Goal: Information Seeking & Learning: Learn about a topic

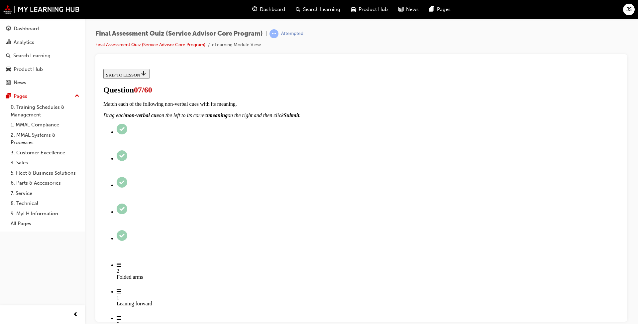
scroll to position [133, 0]
checkbox input "true"
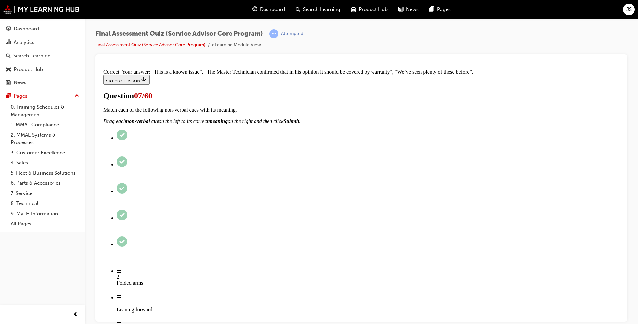
scroll to position [173, 0]
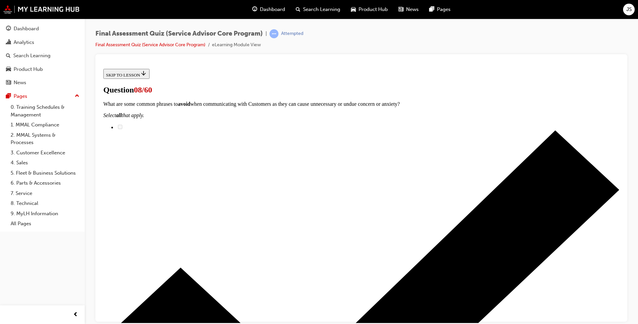
scroll to position [33, 0]
drag, startPoint x: 315, startPoint y: 182, endPoint x: 272, endPoint y: 182, distance: 42.2
copy p "Unambiguous"
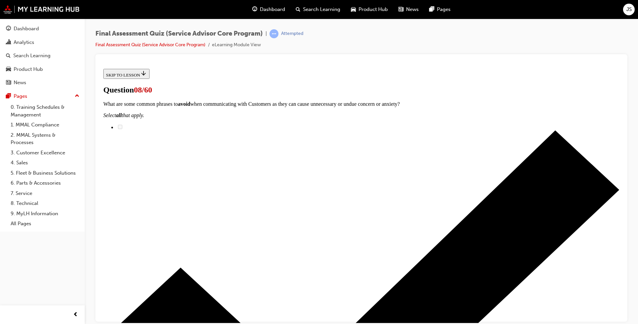
checkbox input "true"
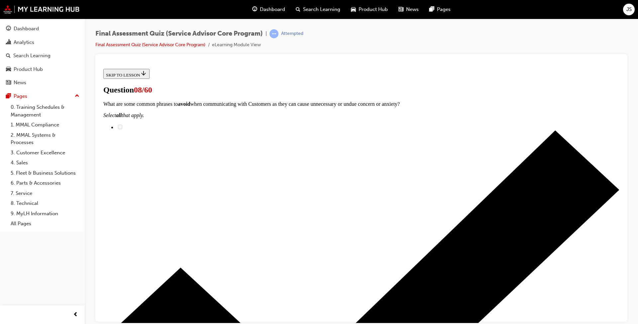
checkbox input "false"
checkbox input "true"
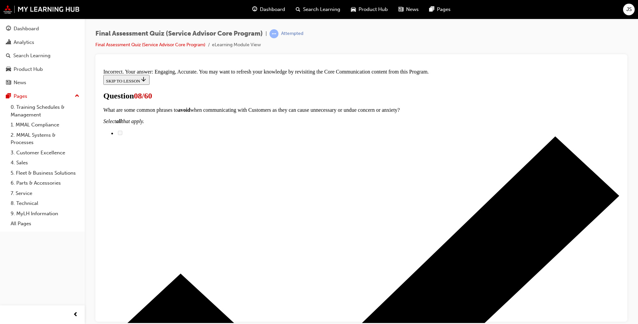
scroll to position [143, 0]
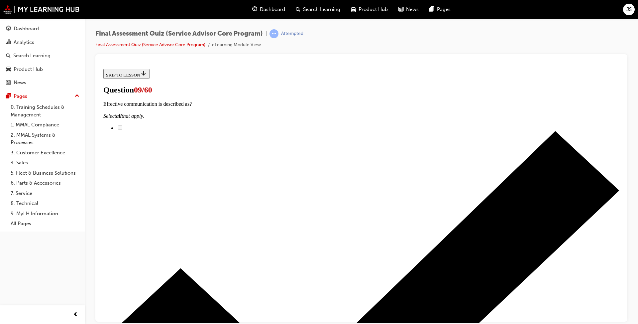
drag, startPoint x: 293, startPoint y: 235, endPoint x: 419, endPoint y: 193, distance: 132.8
drag, startPoint x: 301, startPoint y: 232, endPoint x: 417, endPoint y: 233, distance: 116.0
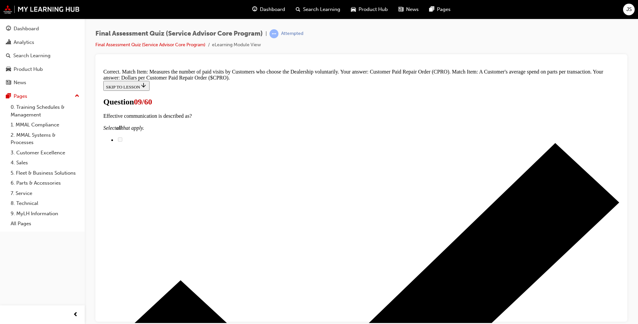
scroll to position [95, 0]
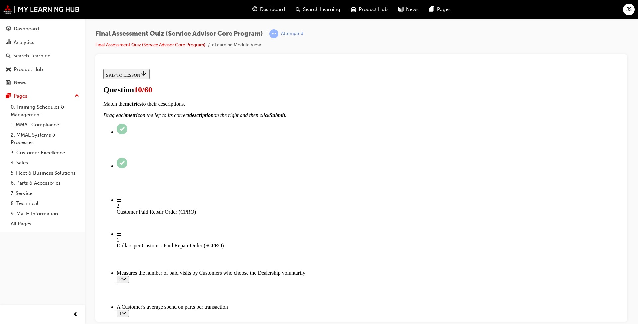
scroll to position [66, 0]
drag, startPoint x: 294, startPoint y: 270, endPoint x: 415, endPoint y: 229, distance: 127.3
drag, startPoint x: 312, startPoint y: 205, endPoint x: 410, endPoint y: 261, distance: 113.6
drag, startPoint x: 286, startPoint y: 177, endPoint x: 393, endPoint y: 179, distance: 107.4
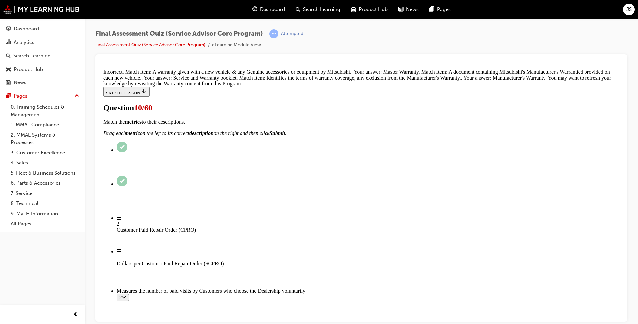
scroll to position [0, 0]
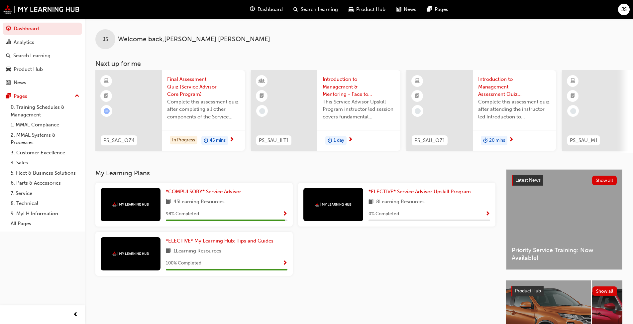
click at [189, 114] on span "Complete this assessment quiz after completing all other components of the Serv…" at bounding box center [203, 109] width 72 height 23
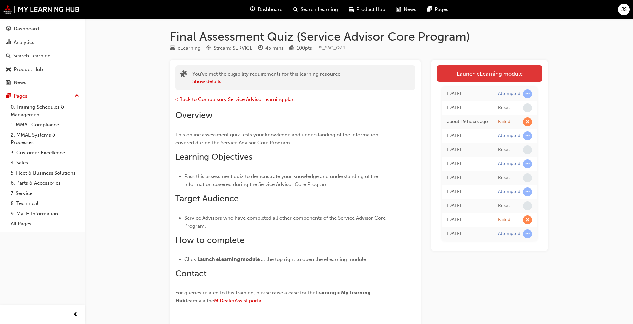
click at [332, 77] on link "Launch eLearning module" at bounding box center [490, 73] width 106 height 17
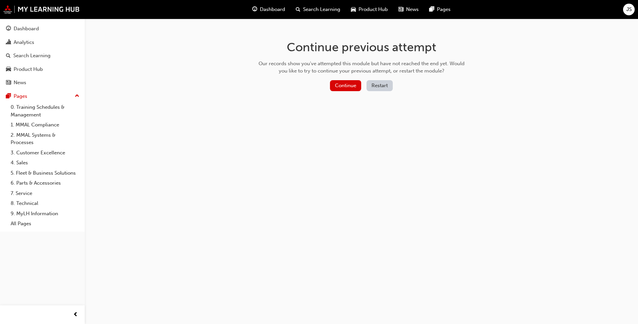
click at [332, 80] on button "Restart" at bounding box center [380, 85] width 26 height 11
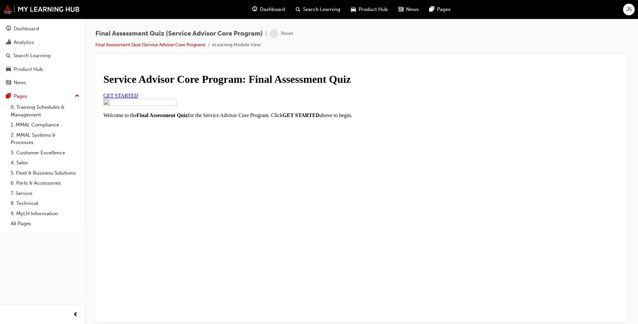
click at [138, 98] on span "GET STARTED" at bounding box center [120, 95] width 35 height 6
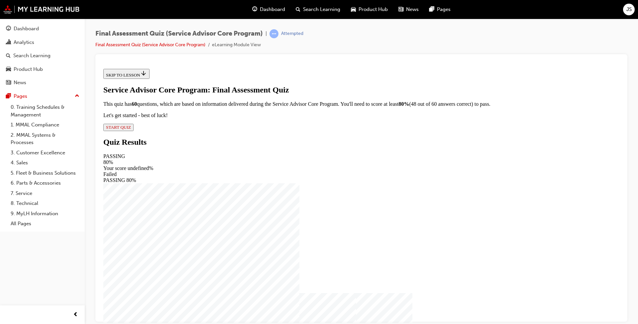
scroll to position [1, 0]
click at [131, 129] on span "START QUIZ" at bounding box center [118, 126] width 25 height 5
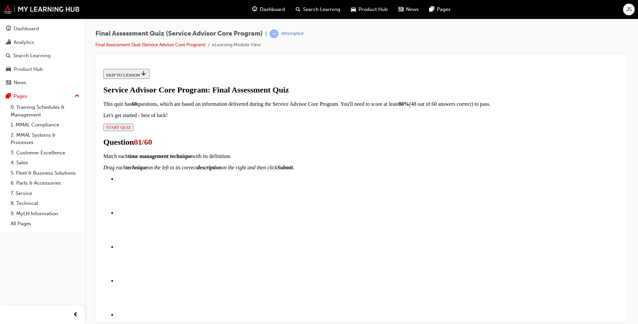
scroll to position [134, 0]
drag, startPoint x: 323, startPoint y: 111, endPoint x: 342, endPoint y: 114, distance: 19.9
drag, startPoint x: 302, startPoint y: 106, endPoint x: 403, endPoint y: 148, distance: 109.2
drag, startPoint x: 290, startPoint y: 114, endPoint x: 401, endPoint y: 113, distance: 111.7
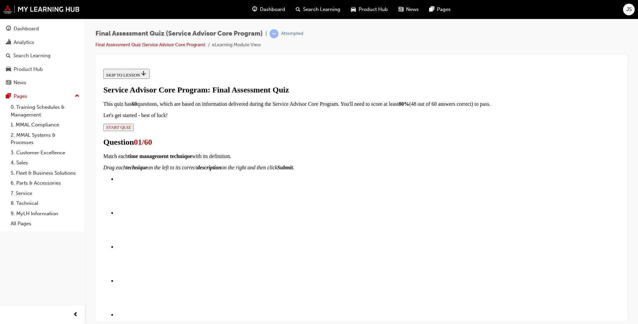
drag, startPoint x: 299, startPoint y: 242, endPoint x: 426, endPoint y: 202, distance: 133.0
drag, startPoint x: 293, startPoint y: 238, endPoint x: 405, endPoint y: 284, distance: 121.1
drag, startPoint x: 300, startPoint y: 241, endPoint x: 412, endPoint y: 244, distance: 111.8
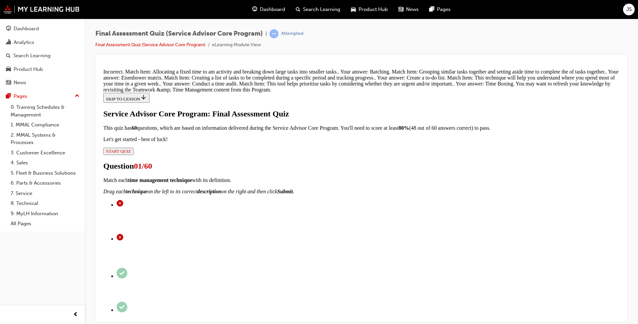
scroll to position [261, 0]
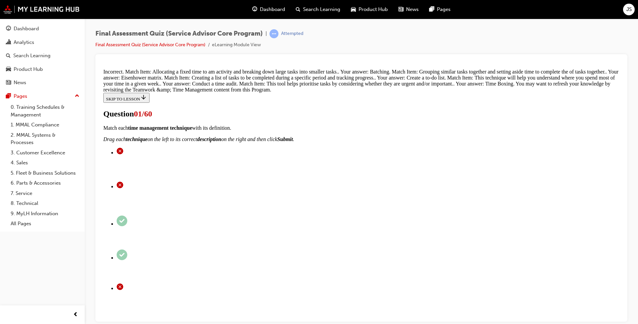
scroll to position [166, 0]
drag, startPoint x: 305, startPoint y: 140, endPoint x: 427, endPoint y: 99, distance: 128.8
drag, startPoint x: 303, startPoint y: 214, endPoint x: 423, endPoint y: 175, distance: 126.5
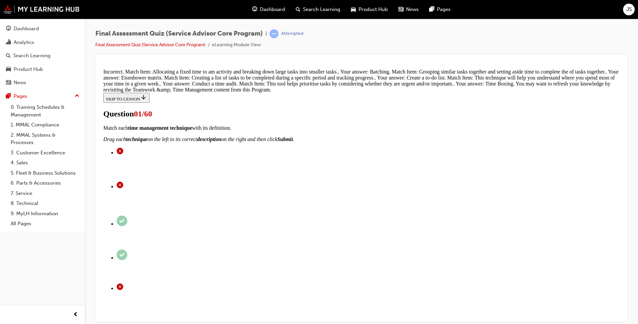
drag, startPoint x: 324, startPoint y: 133, endPoint x: 444, endPoint y: 136, distance: 119.7
drag, startPoint x: 326, startPoint y: 202, endPoint x: 455, endPoint y: 205, distance: 129.0
drag, startPoint x: 323, startPoint y: 251, endPoint x: 444, endPoint y: 254, distance: 121.1
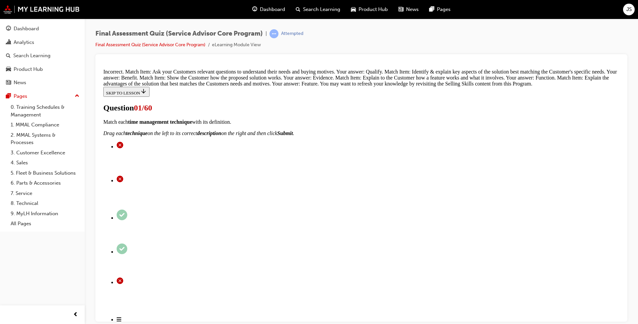
scroll to position [173, 0]
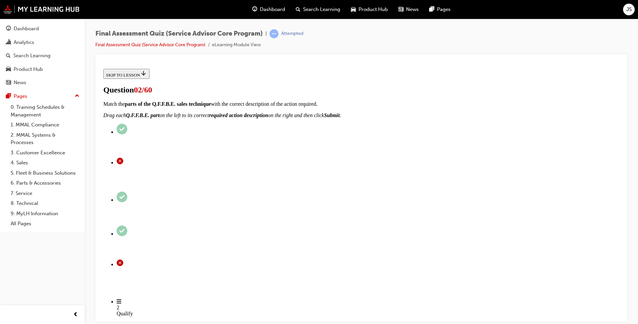
scroll to position [66, 0]
checkbox input "true"
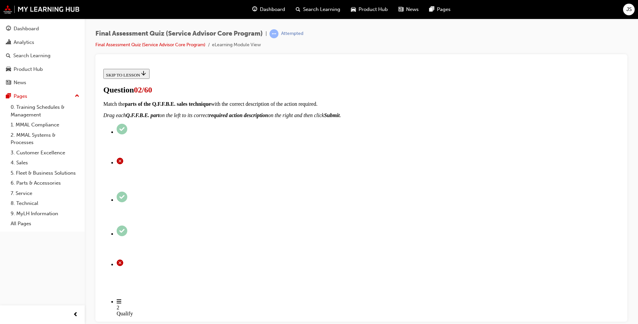
checkbox input "true"
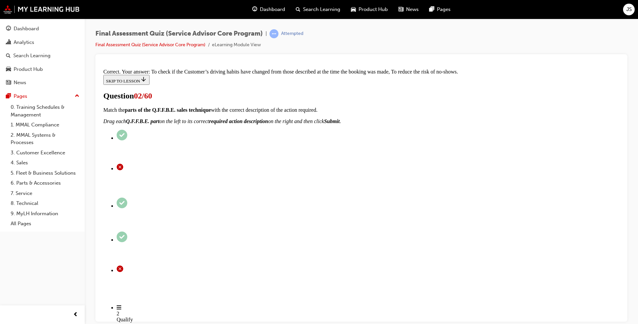
scroll to position [120, 0]
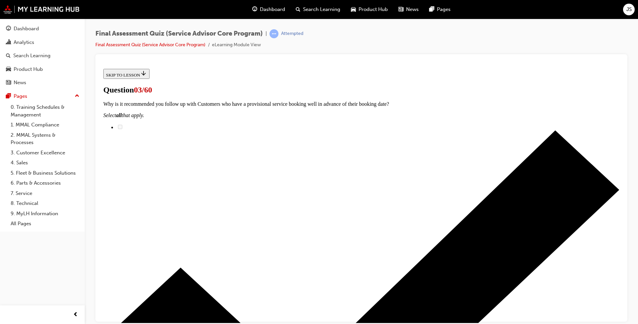
scroll to position [54, 0]
radio input "true"
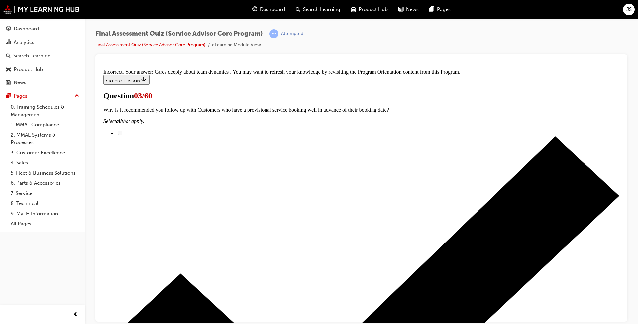
scroll to position [120, 0]
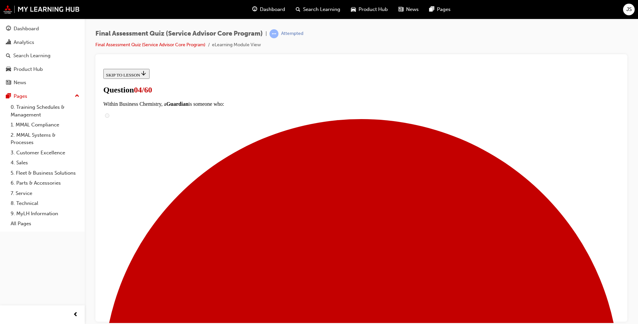
scroll to position [54, 0]
radio input "true"
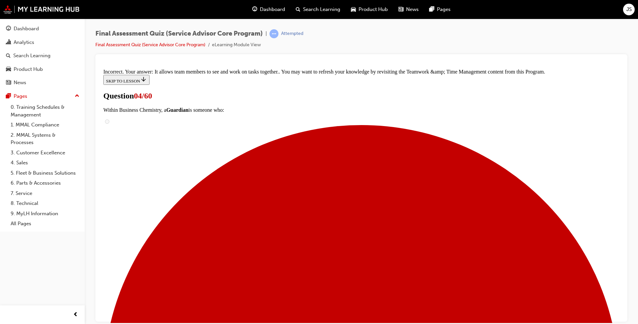
scroll to position [120, 0]
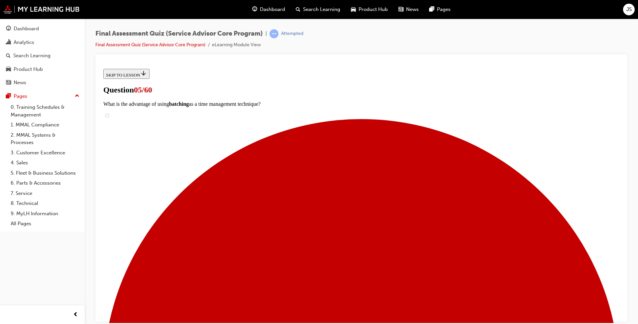
scroll to position [100, 0]
drag, startPoint x: 301, startPoint y: 140, endPoint x: 420, endPoint y: 210, distance: 138.1
drag, startPoint x: 312, startPoint y: 183, endPoint x: 428, endPoint y: 245, distance: 132.1
drag, startPoint x: 313, startPoint y: 176, endPoint x: 425, endPoint y: 177, distance: 111.4
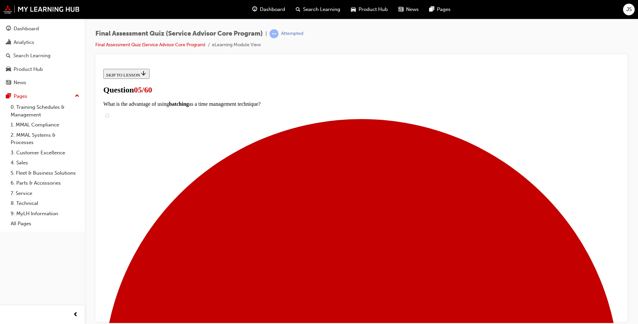
drag, startPoint x: 303, startPoint y: 144, endPoint x: 419, endPoint y: 145, distance: 116.0
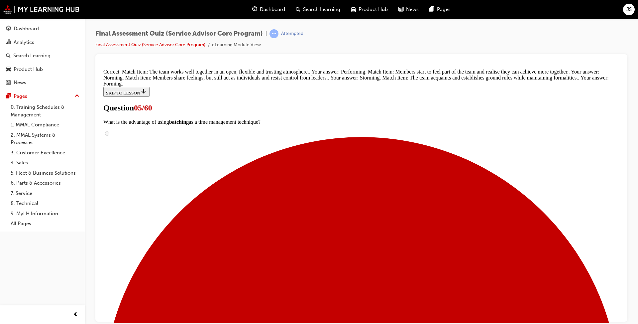
scroll to position [151, 0]
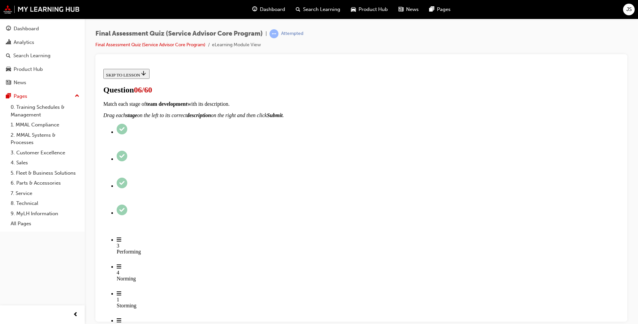
scroll to position [100, 0]
checkbox input "true"
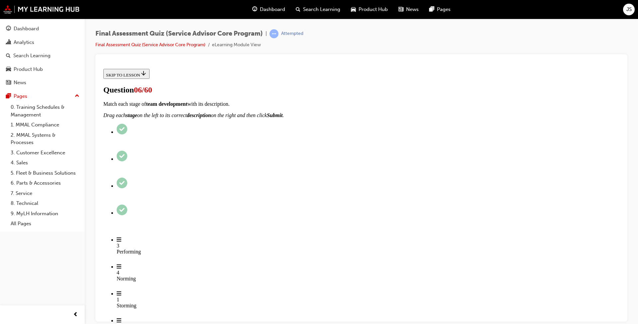
checkbox input "true"
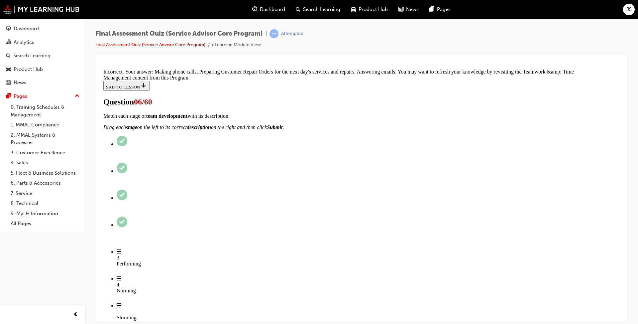
scroll to position [214, 0]
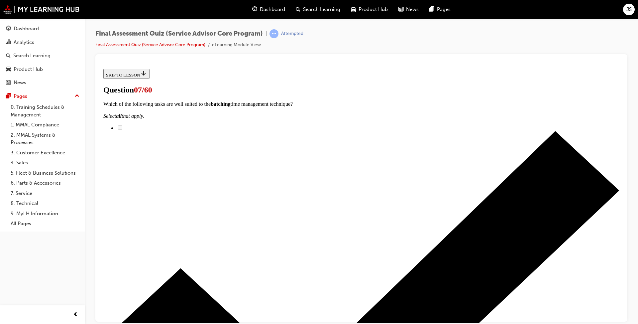
scroll to position [100, 0]
checkbox input "true"
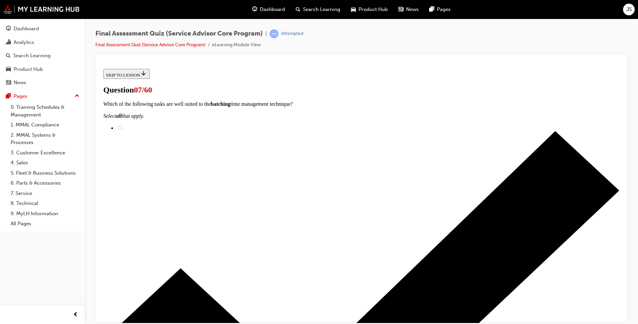
checkbox input "true"
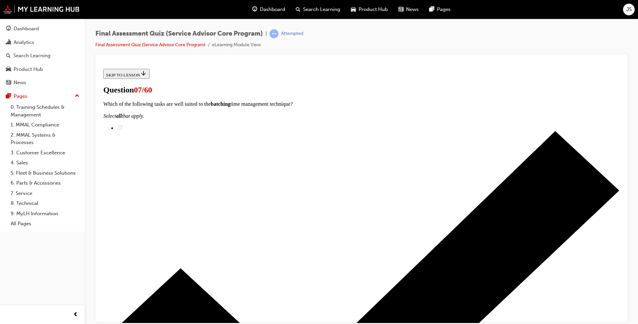
scroll to position [166, 0]
checkbox input "true"
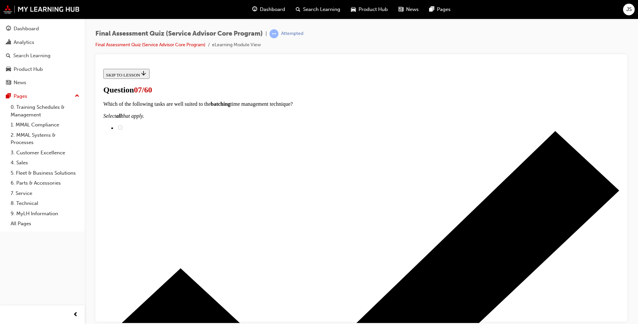
checkbox input "true"
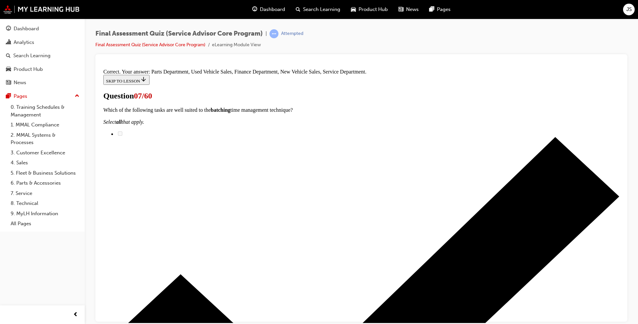
scroll to position [246, 0]
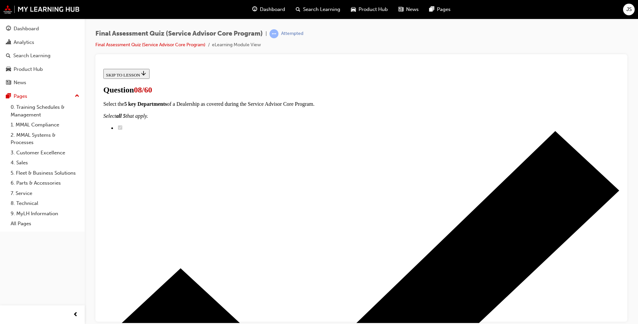
scroll to position [33, 0]
radio input "true"
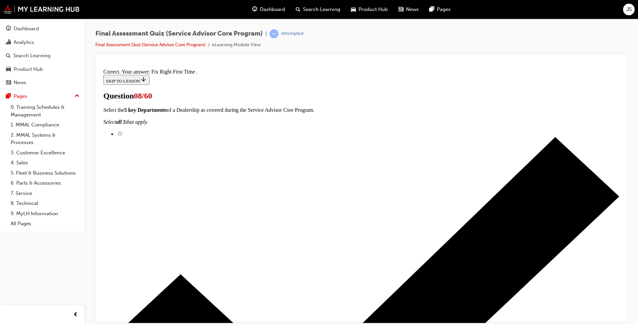
scroll to position [106, 0]
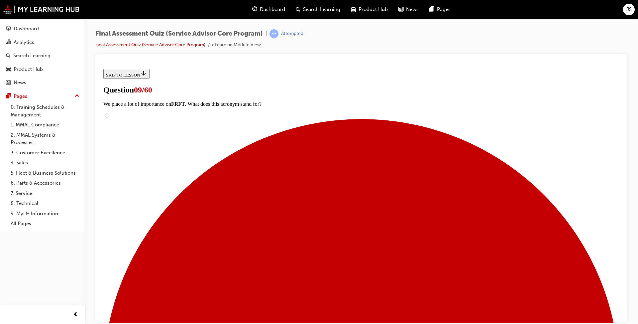
scroll to position [33, 0]
